Goal: Task Accomplishment & Management: Use online tool/utility

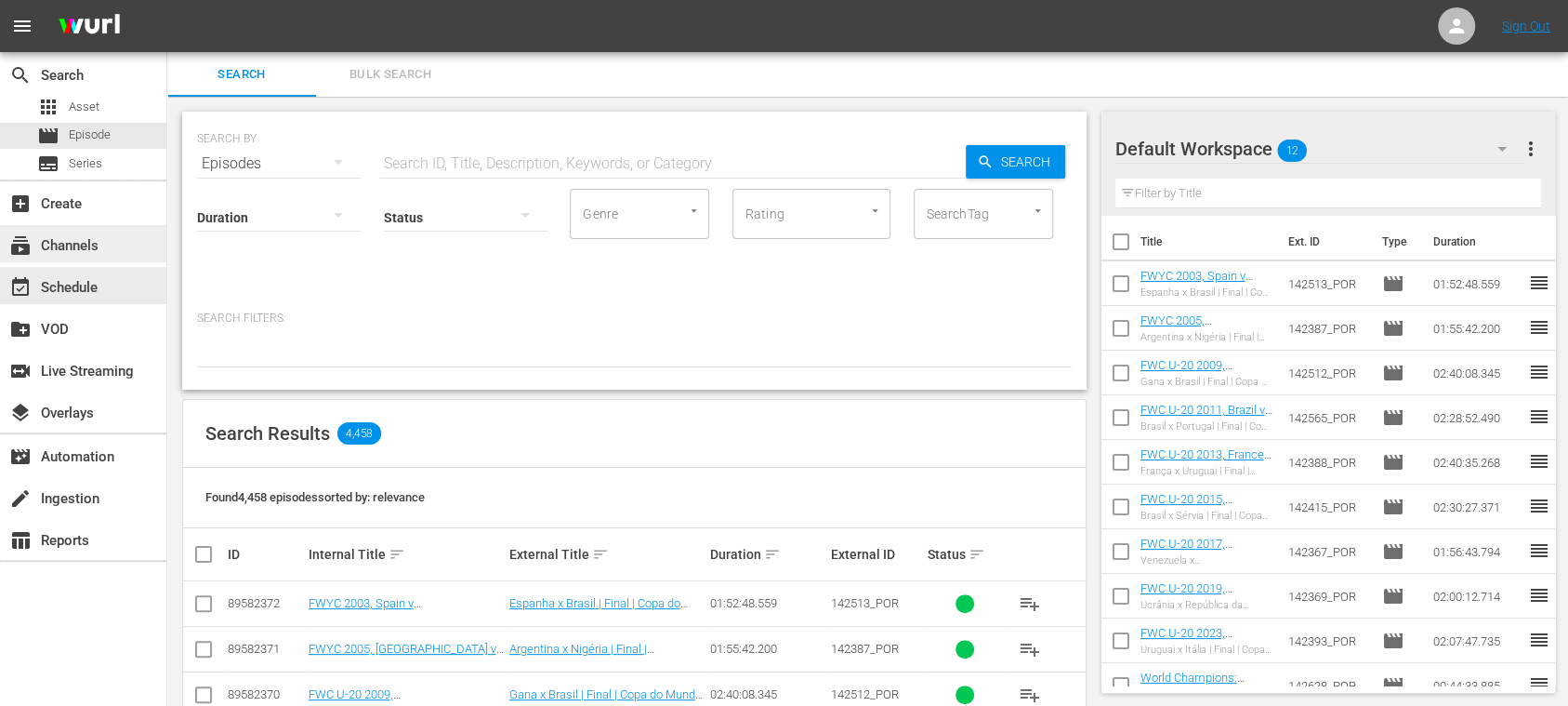
click at [86, 243] on div "subscriptions Channels" at bounding box center [52, 242] width 104 height 17
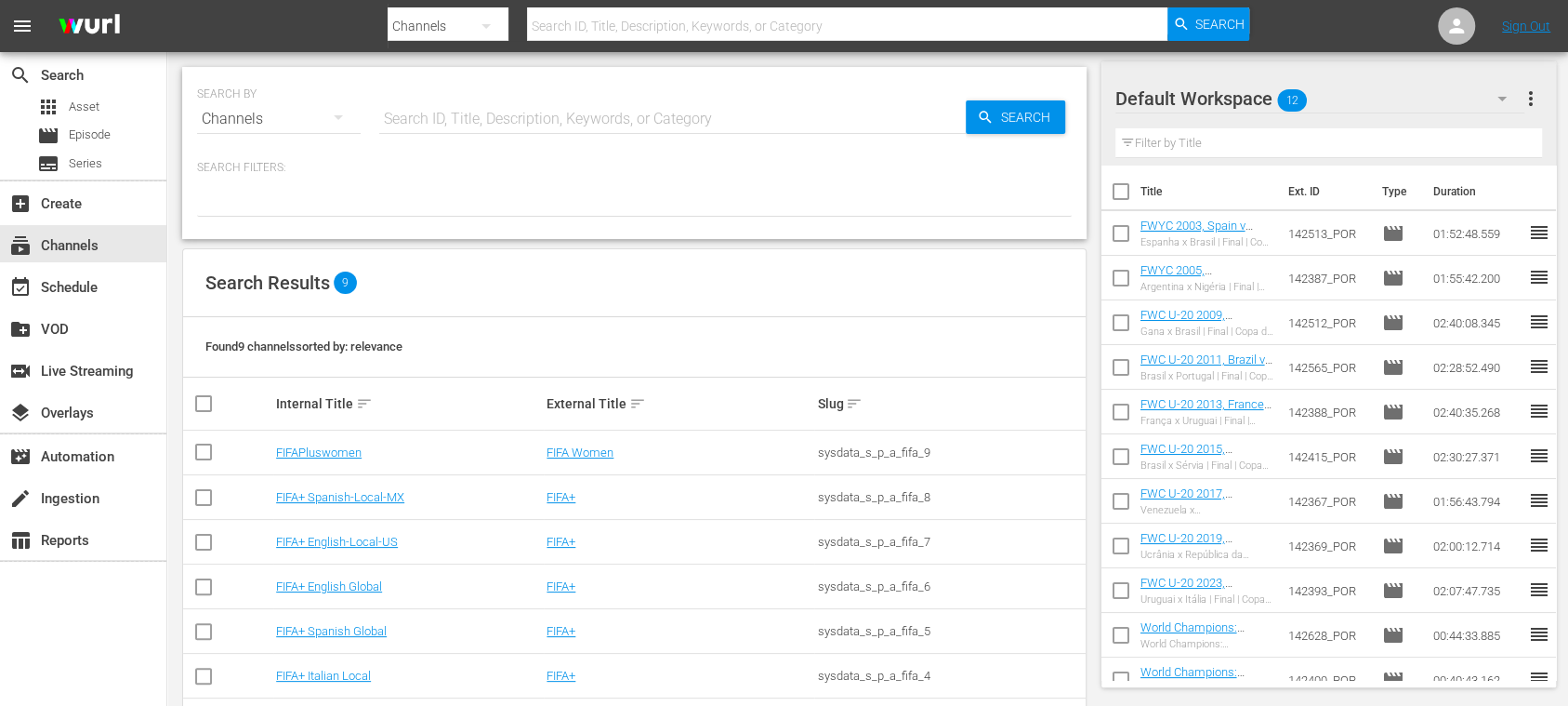
scroll to position [159, 0]
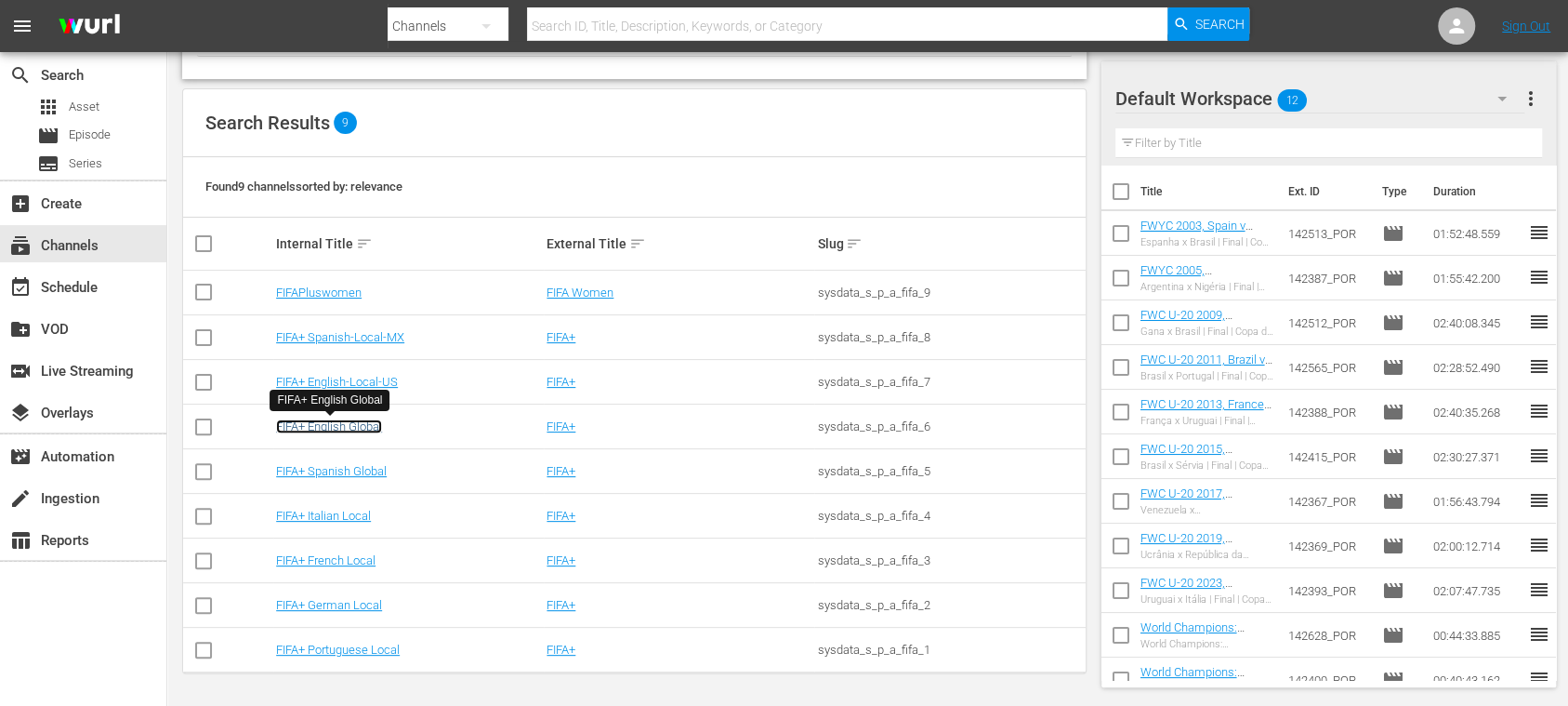
click at [367, 423] on link "FIFA+ English Global" at bounding box center [329, 426] width 106 height 14
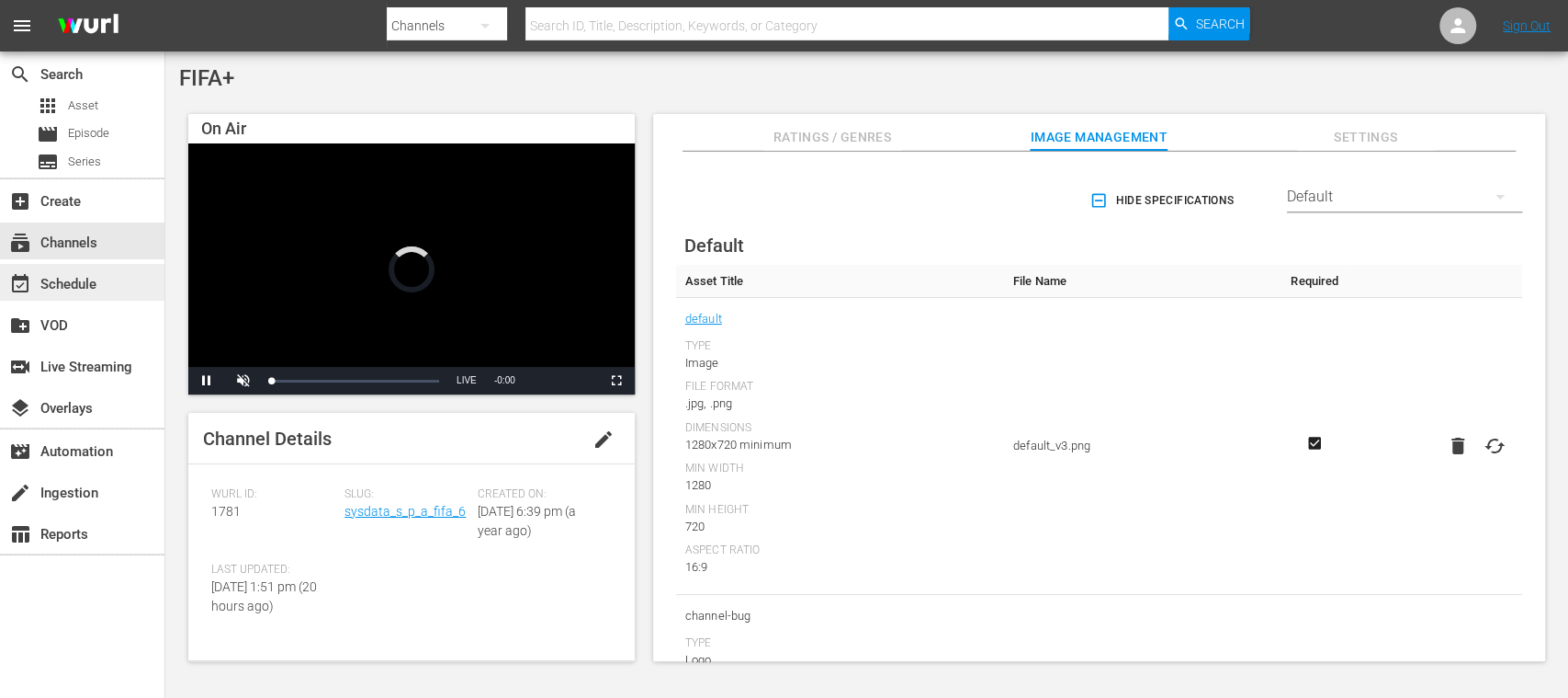
click at [93, 264] on div "event_available Schedule" at bounding box center [82, 282] width 164 height 37
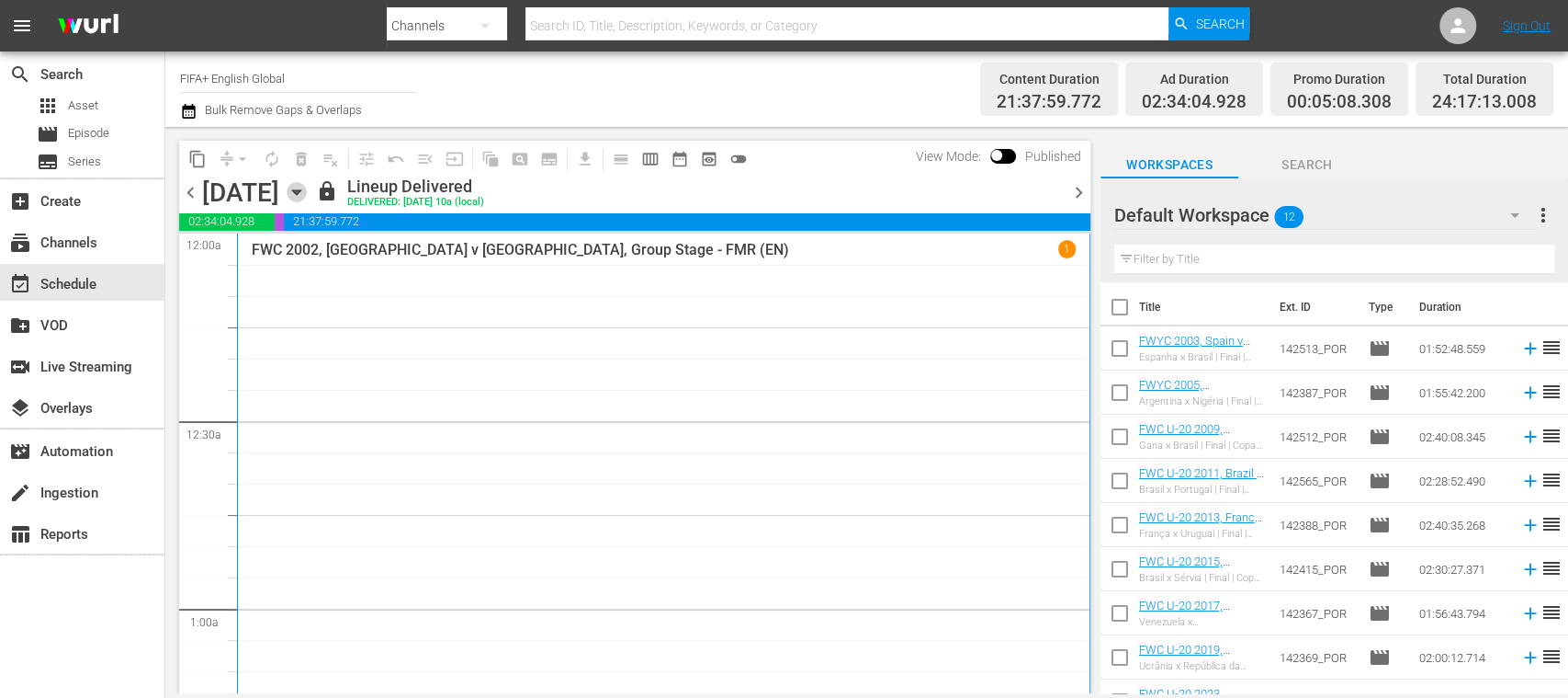
click at [306, 192] on icon "button" at bounding box center [296, 191] width 20 height 20
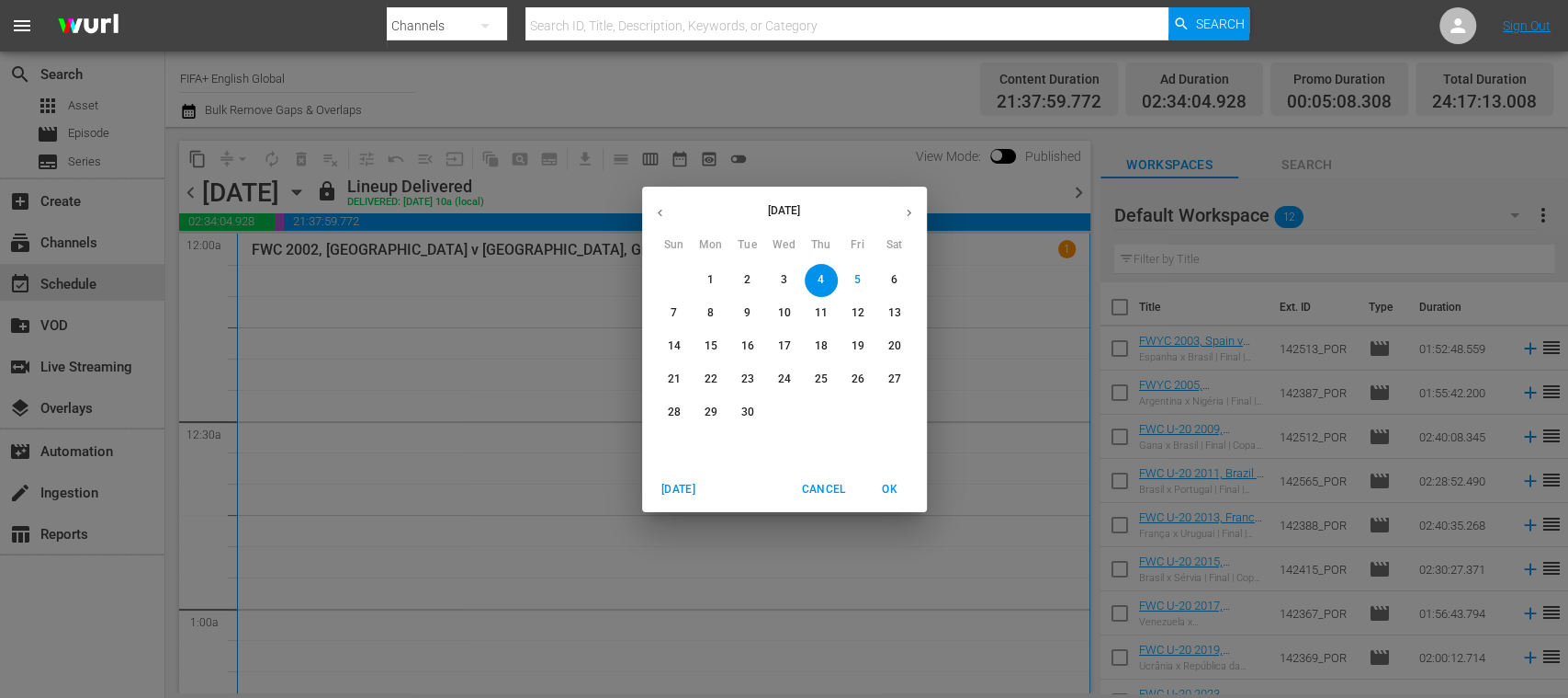
click at [658, 209] on icon "button" at bounding box center [660, 212] width 13 height 13
click at [746, 373] on p "20" at bounding box center [747, 379] width 12 height 15
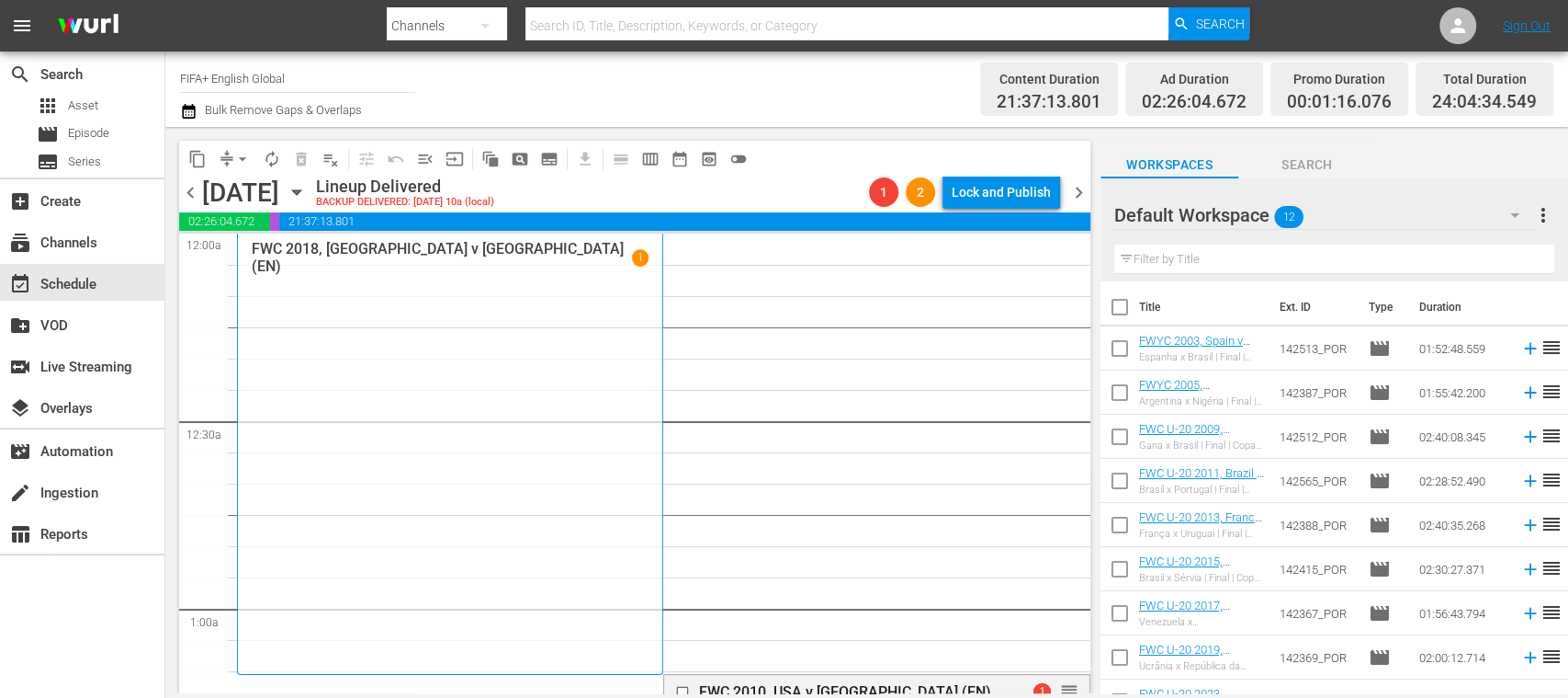
click at [187, 196] on span "chevron_left" at bounding box center [190, 192] width 23 height 23
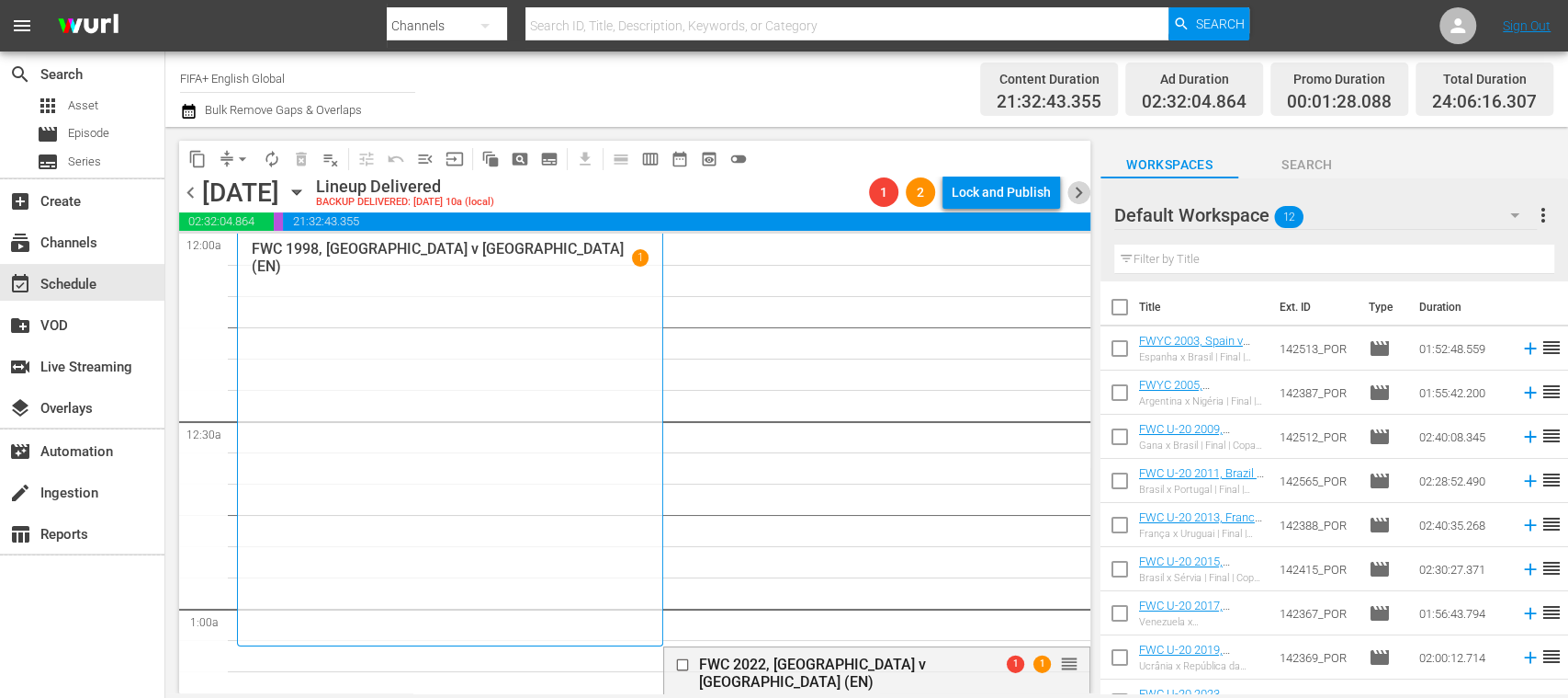
click at [1088, 189] on span "chevron_right" at bounding box center [1079, 192] width 23 height 23
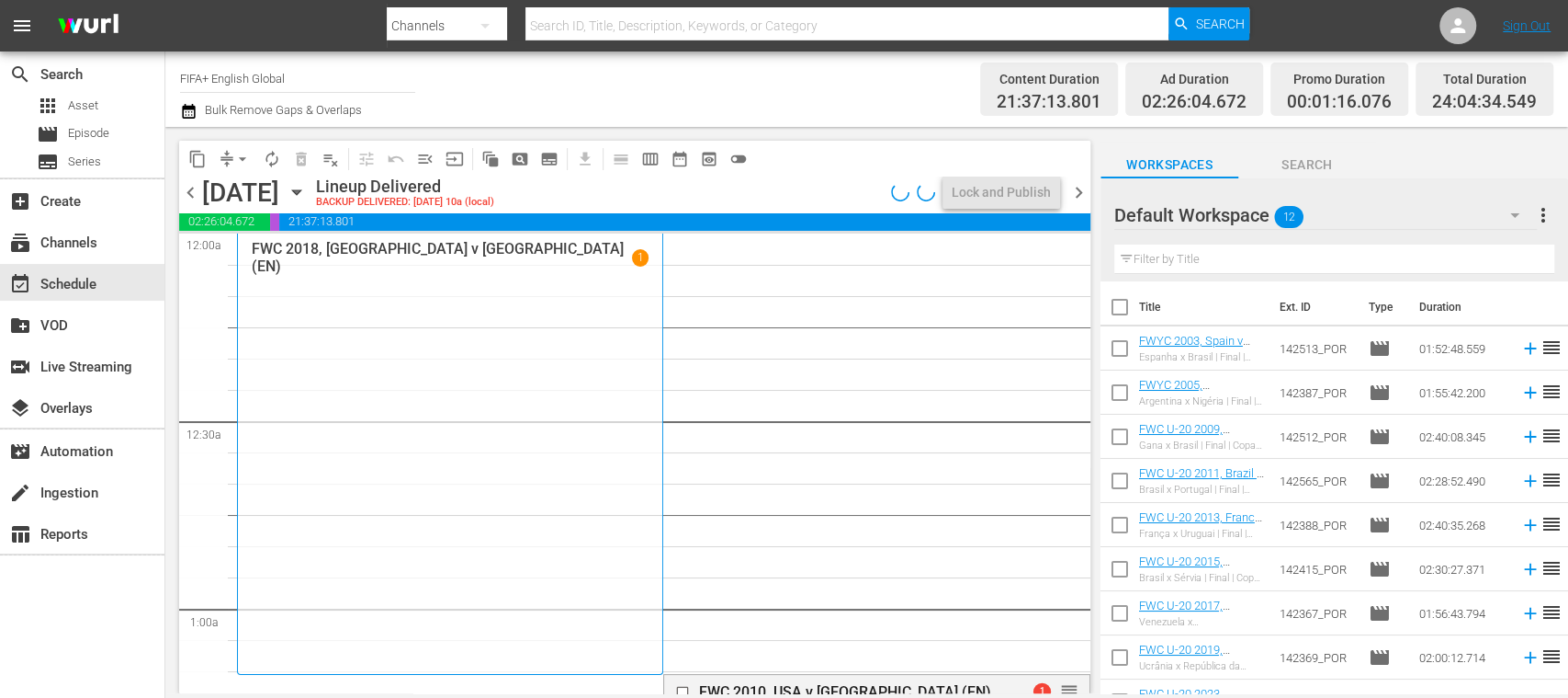
click at [1088, 189] on span "chevron_right" at bounding box center [1079, 192] width 23 height 23
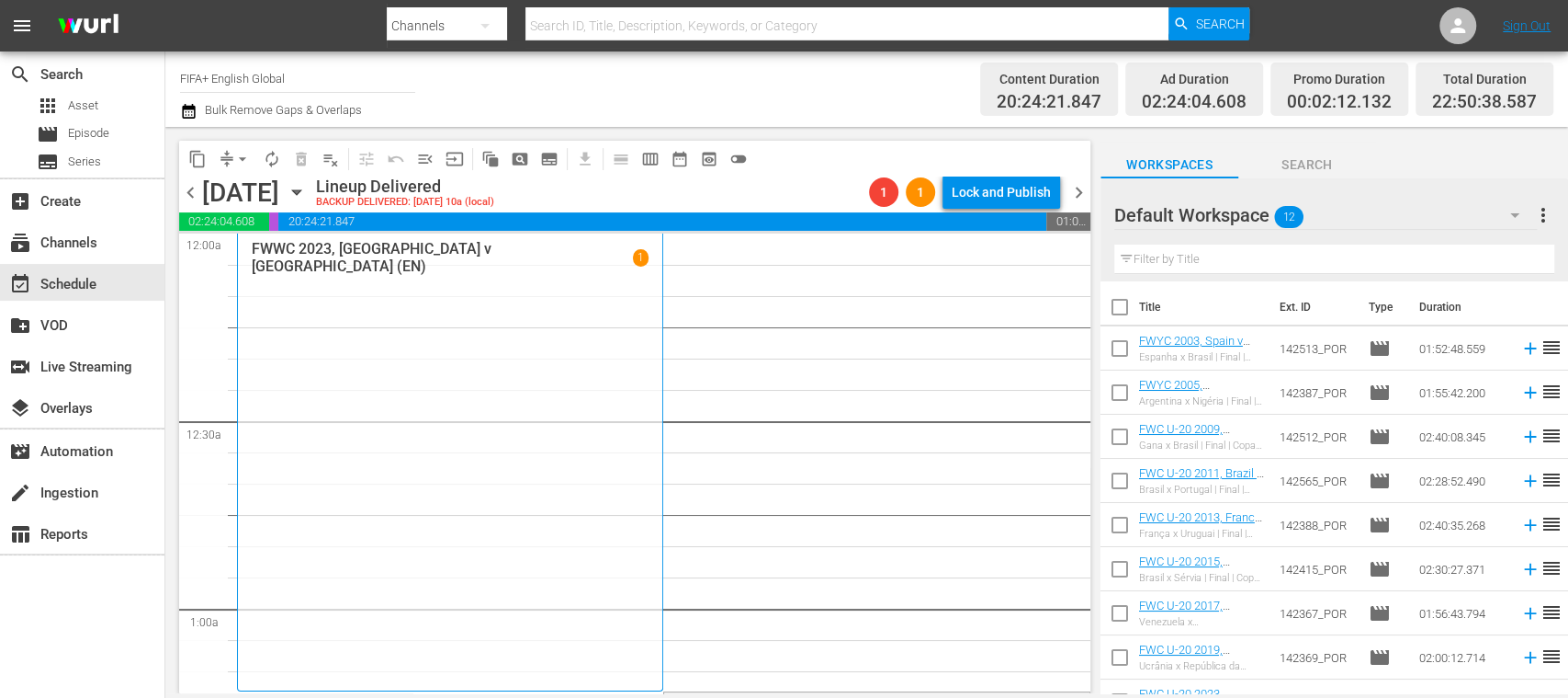
click at [186, 192] on span "chevron_left" at bounding box center [190, 192] width 23 height 23
